Goal: Task Accomplishment & Management: Use online tool/utility

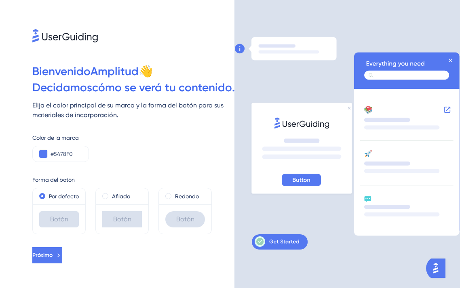
click at [175, 132] on div "Color de la marca #5478F0" at bounding box center [133, 141] width 202 height 42
click at [61, 149] on div "#5478F0" at bounding box center [60, 154] width 57 height 16
click at [46, 153] on button at bounding box center [43, 154] width 8 height 8
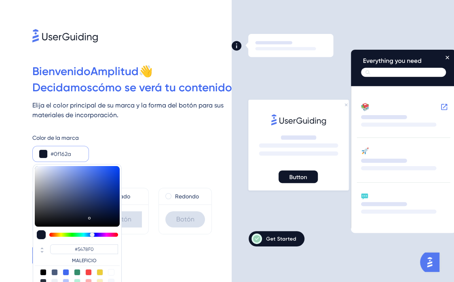
click at [88, 216] on div at bounding box center [77, 196] width 85 height 61
type input "#0f162a"
type input "#0F162A"
type input "#0e1426"
type input "#0E1426"
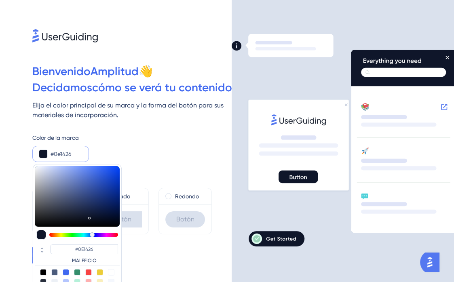
click at [89, 217] on div at bounding box center [77, 196] width 85 height 61
type input "#090d19"
type input "#090D19"
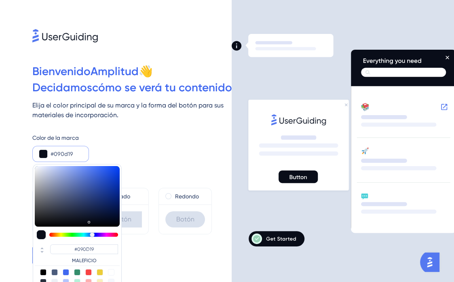
click at [89, 220] on div at bounding box center [77, 196] width 85 height 61
click at [89, 222] on div at bounding box center [77, 196] width 85 height 61
type input "#070a14"
type input "#070A14"
click at [162, 145] on div "Color de la marca #070a14 #070A14 MALEFICIO" at bounding box center [131, 147] width 199 height 29
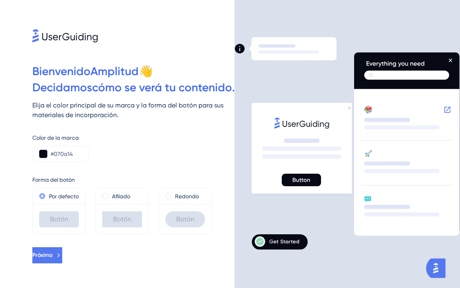
click at [67, 198] on font "Por defecto" at bounding box center [64, 196] width 30 height 6
click at [44, 195] on span at bounding box center [42, 196] width 6 height 6
click at [48, 194] on input "radio" at bounding box center [48, 194] width 0 height 0
click at [105, 195] on span at bounding box center [105, 196] width 6 height 6
click at [111, 194] on input "radio" at bounding box center [111, 194] width 0 height 0
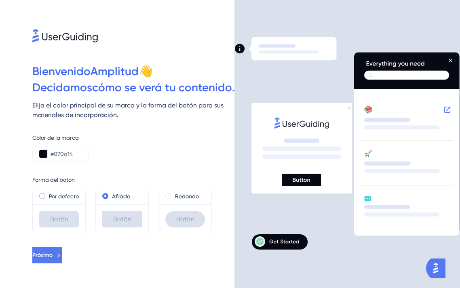
click at [40, 195] on span at bounding box center [42, 196] width 6 height 6
click at [48, 194] on input "radio" at bounding box center [48, 194] width 0 height 0
click at [62, 254] on button "Próximo" at bounding box center [47, 255] width 30 height 16
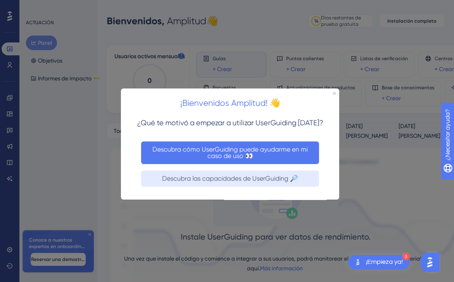
click at [217, 158] on font "Descubra cómo UserGuiding puede ayudarme en mi caso de uso 👀" at bounding box center [230, 152] width 157 height 14
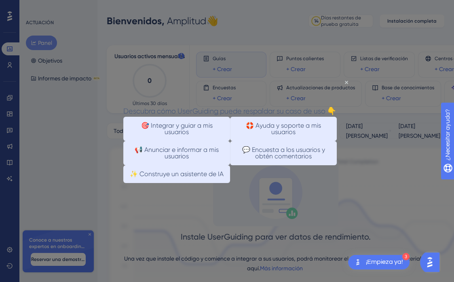
click at [336, 105] on div "Descubra cómo UserGuiding puede respaldar su caso de uso 👇" at bounding box center [229, 111] width 212 height 12
click at [363, 196] on div at bounding box center [227, 141] width 454 height 282
click at [346, 81] on icon "Cerrar vista previa" at bounding box center [345, 81] width 3 height 3
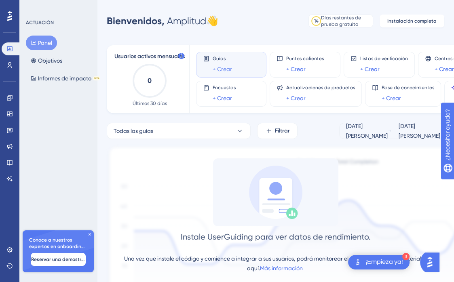
click at [223, 67] on font "+ Crear" at bounding box center [221, 69] width 19 height 6
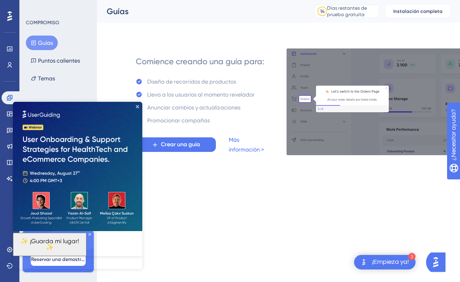
click at [139, 109] on img at bounding box center [77, 166] width 129 height 129
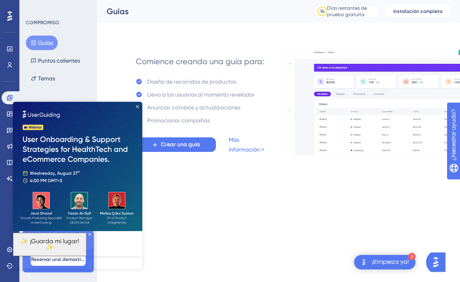
click at [138, 107] on icon "Cerrar vista previa" at bounding box center [137, 106] width 3 height 3
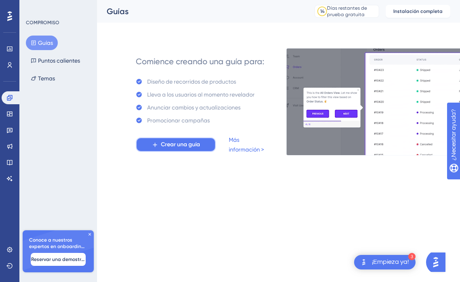
click at [191, 143] on font "Crear una guía" at bounding box center [180, 144] width 39 height 7
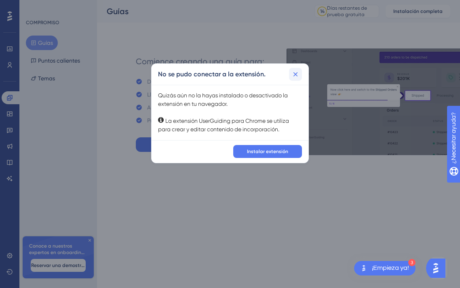
click at [292, 74] on icon at bounding box center [295, 74] width 8 height 8
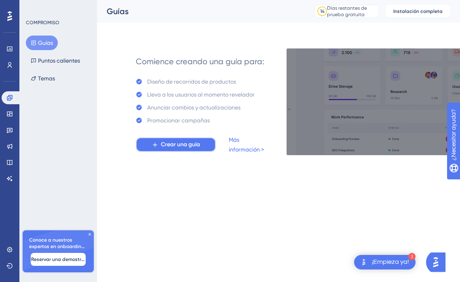
click at [190, 145] on font "Crear una guía" at bounding box center [180, 144] width 39 height 7
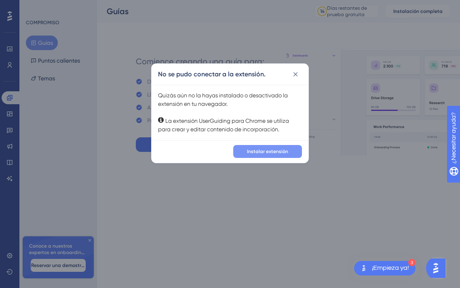
click at [252, 153] on font "Instalar extensión" at bounding box center [267, 152] width 41 height 6
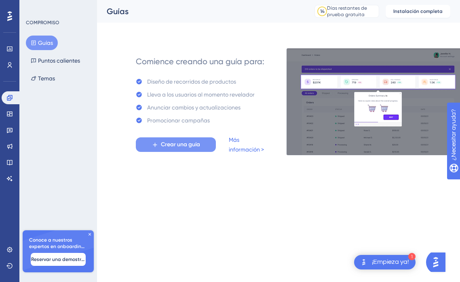
click at [189, 150] on button "Crear una guía" at bounding box center [176, 144] width 80 height 15
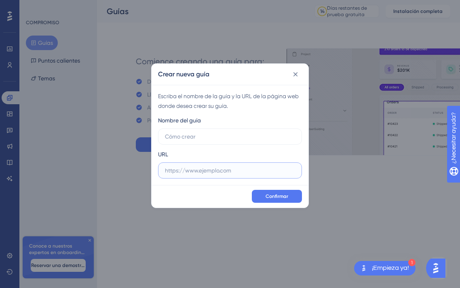
click at [204, 170] on input "text" at bounding box center [230, 170] width 130 height 9
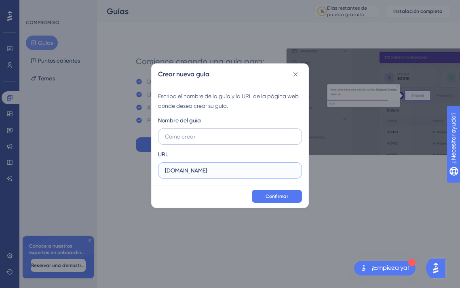
type input "www.amplitudempresas.com"
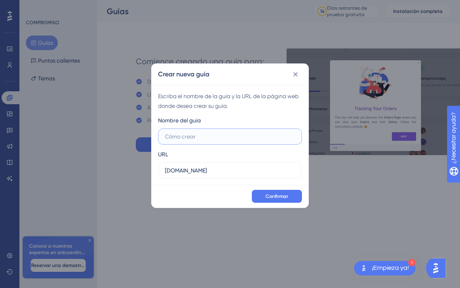
click at [193, 135] on input "text" at bounding box center [230, 136] width 130 height 9
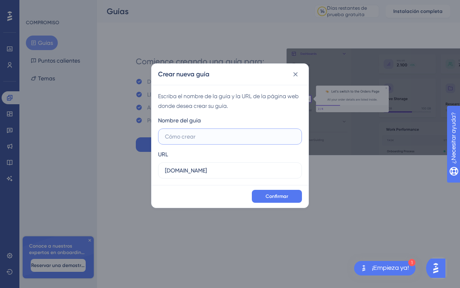
click at [189, 136] on input "text" at bounding box center [230, 136] width 130 height 9
type input "w"
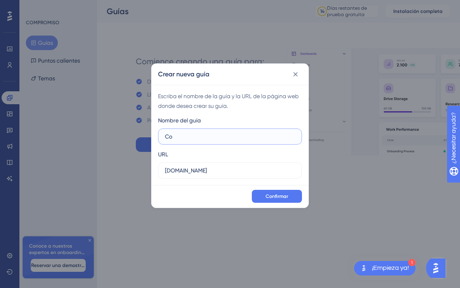
type input "C"
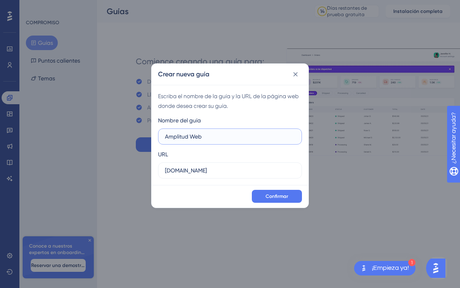
drag, startPoint x: 207, startPoint y: 137, endPoint x: 147, endPoint y: 131, distance: 59.6
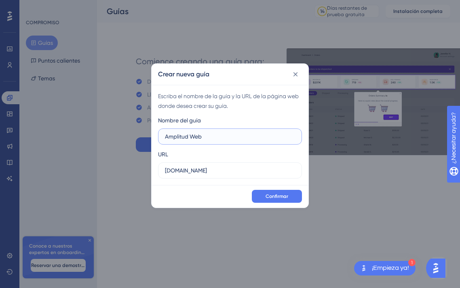
click at [147, 131] on div "Crear nueva guía Escriba el nombre de la guía y la URL de la página web donde d…" at bounding box center [230, 144] width 460 height 288
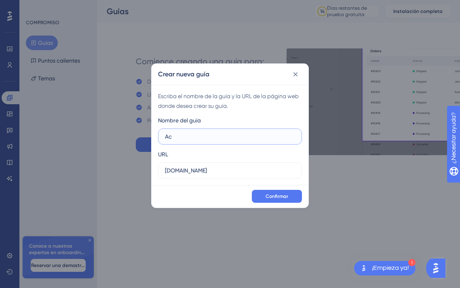
type input "A"
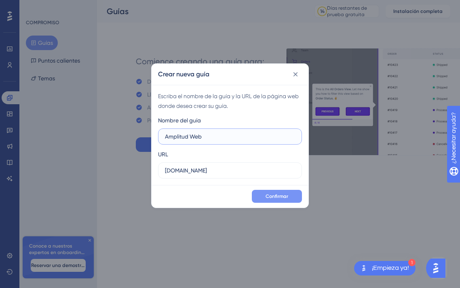
type input "Amplitud Web"
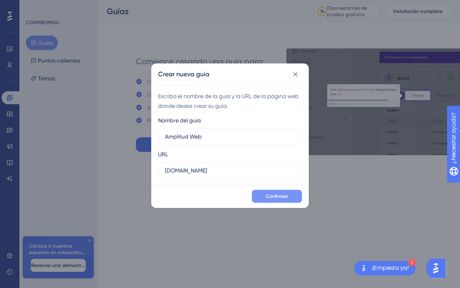
click at [281, 195] on font "Confirmar" at bounding box center [276, 196] width 23 height 6
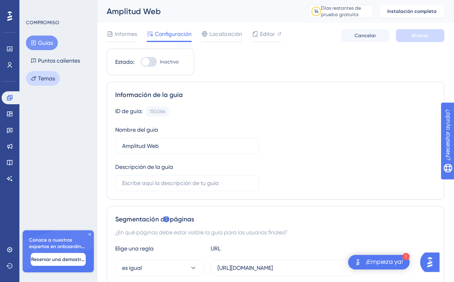
click at [48, 82] on font "Temas" at bounding box center [46, 78] width 17 height 10
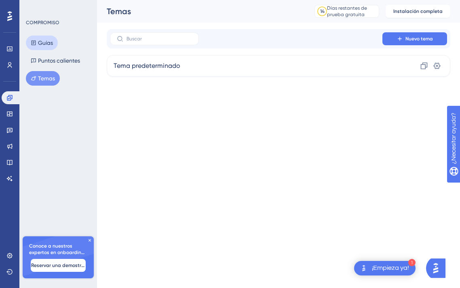
click at [50, 44] on font "Guías" at bounding box center [45, 43] width 15 height 6
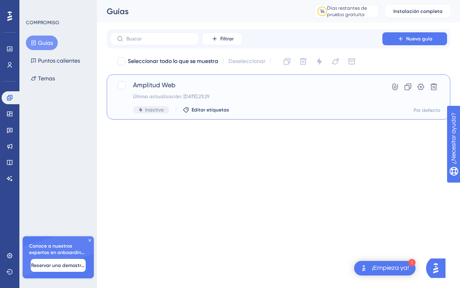
click at [177, 95] on font "Última actualización: 14 ago. 2025 23:29" at bounding box center [171, 97] width 76 height 6
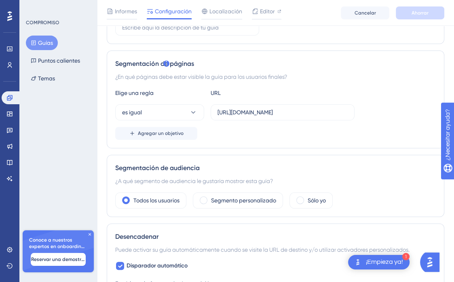
scroll to position [162, 0]
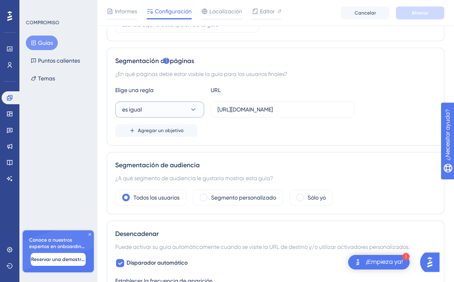
click at [190, 110] on icon at bounding box center [193, 109] width 8 height 8
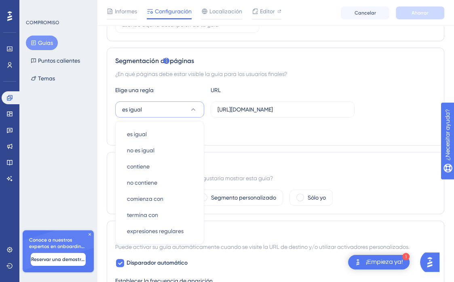
scroll to position [190, 0]
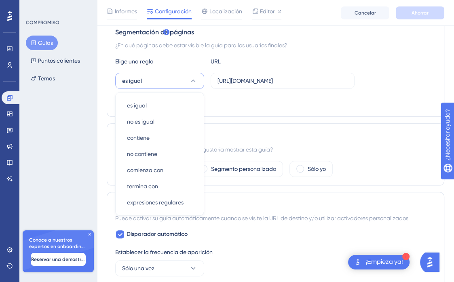
click at [268, 109] on div "Segmentación de páginas ¿En qué páginas debe estar visible la guía para los usu…" at bounding box center [275, 68] width 337 height 98
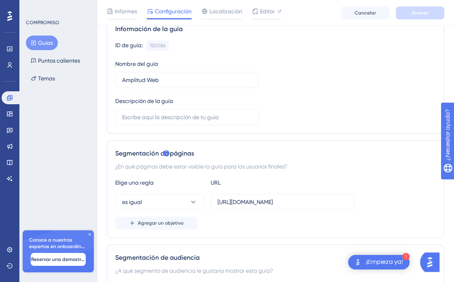
scroll to position [0, 0]
